Goal: Use online tool/utility: Utilize a website feature to perform a specific function

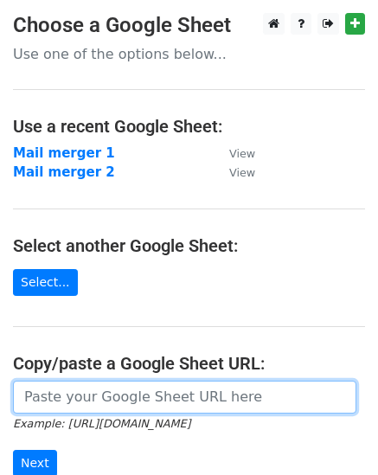
click at [50, 397] on input "url" at bounding box center [184, 397] width 343 height 33
paste input "[URL][DOMAIN_NAME]"
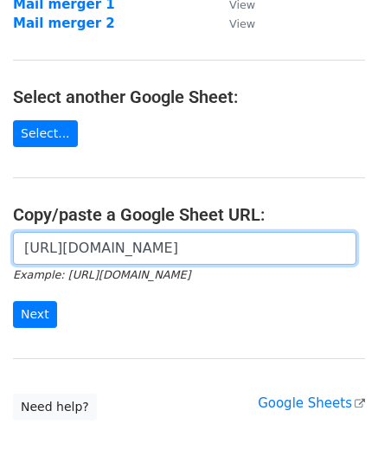
scroll to position [182, 0]
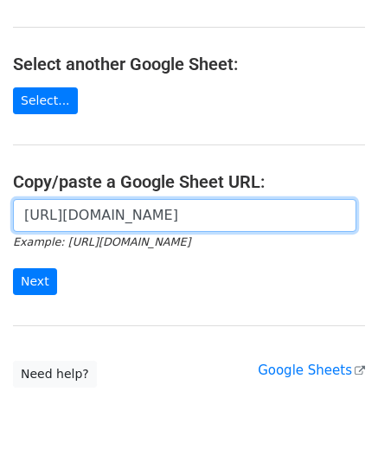
click at [150, 222] on input "[URL][DOMAIN_NAME]" at bounding box center [184, 215] width 343 height 33
type input "[URL][DOMAIN_NAME]"
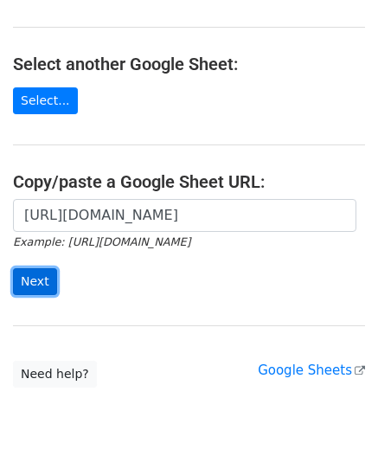
click at [42, 277] on input "Next" at bounding box center [35, 281] width 44 height 27
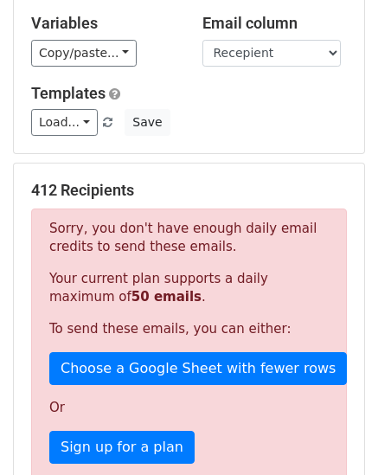
scroll to position [128, 0]
